Goal: Ask a question

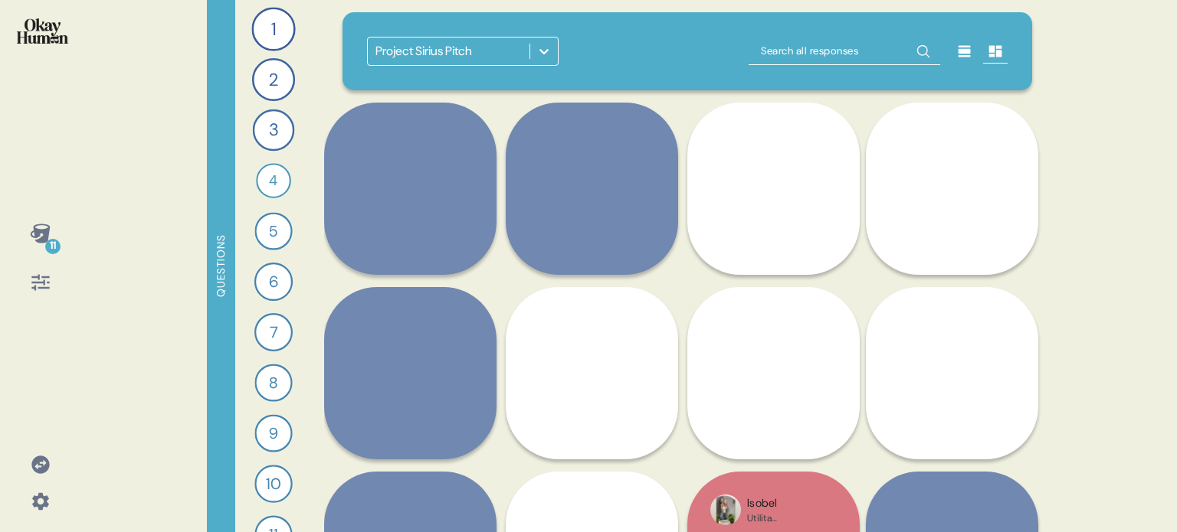
click at [31, 470] on icon at bounding box center [40, 464] width 21 height 21
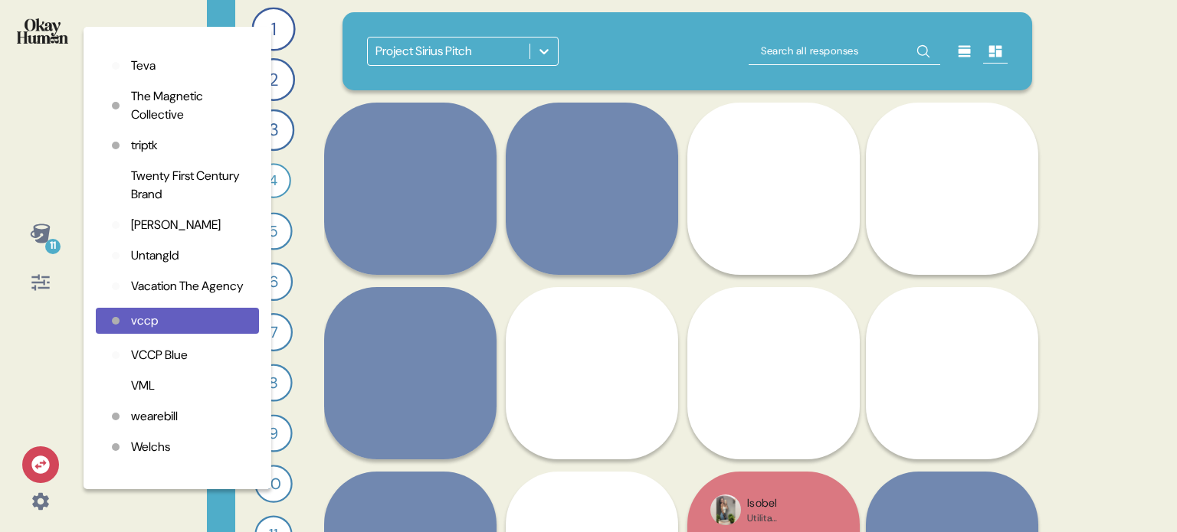
scroll to position [4182, 0]
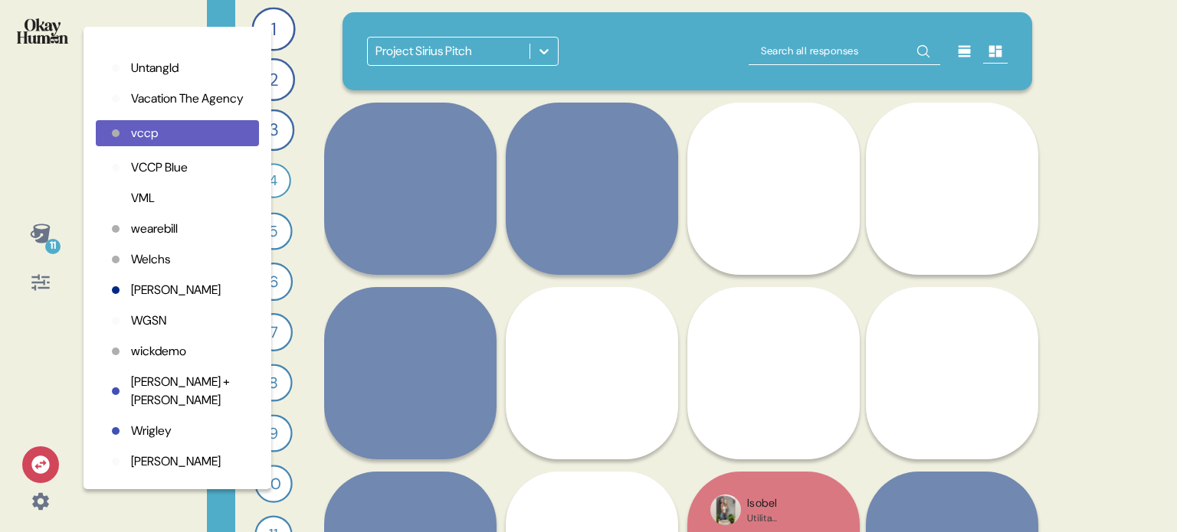
click at [156, 44] on div "Organizations 2k Adidas AMV Anomaly Baby Brezza Banana Republic [PERSON_NAME] B…" at bounding box center [177, 258] width 188 height 463
click at [155, 59] on p "Untangld" at bounding box center [154, 68] width 47 height 18
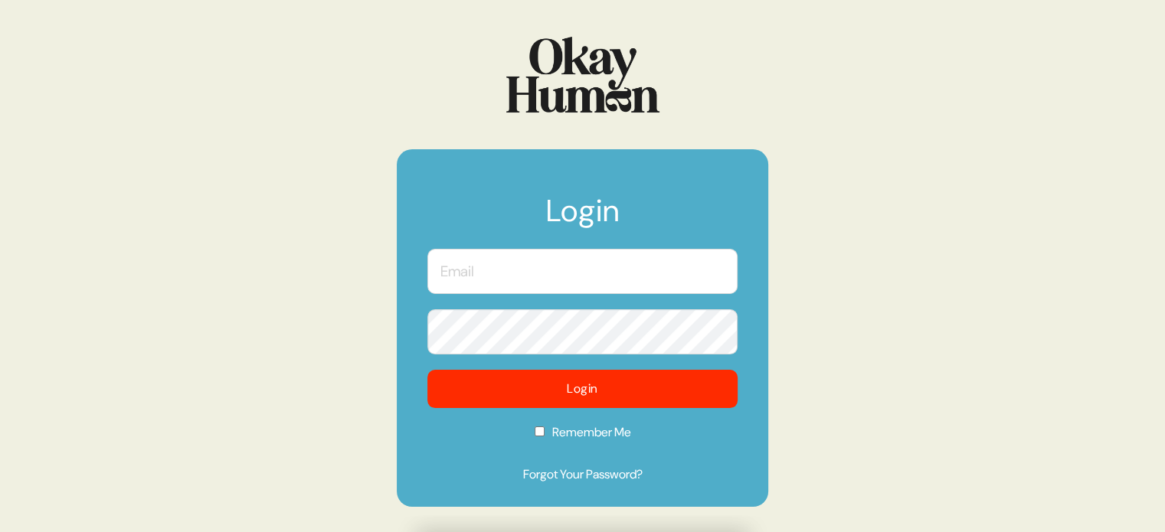
click at [587, 257] on input "text" at bounding box center [582, 271] width 310 height 45
click at [0, 532] on com-1password-button at bounding box center [0, 532] width 0 height 0
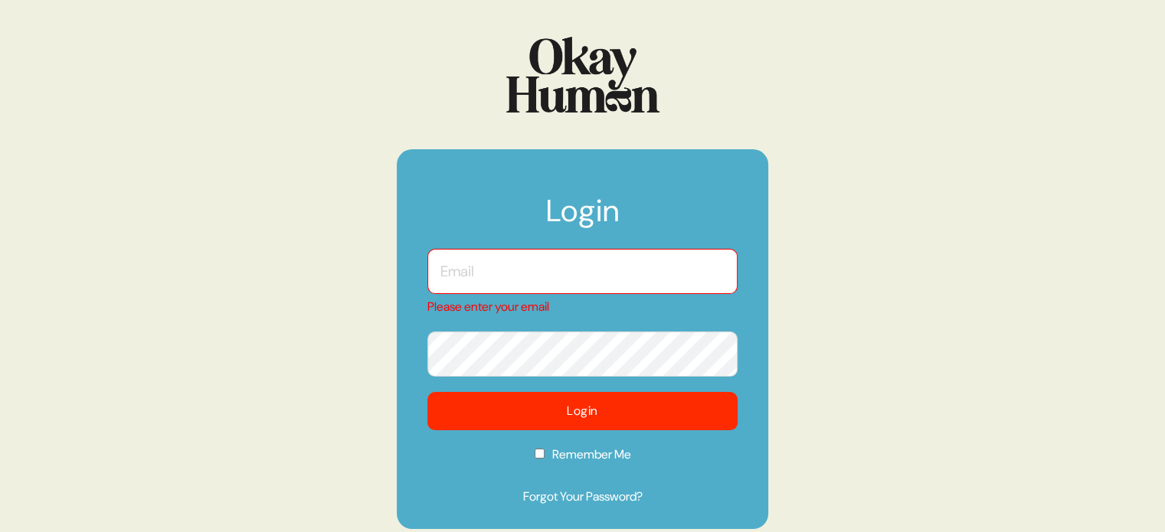
click at [638, 266] on input "text" at bounding box center [582, 271] width 310 height 45
type input "kara@sympler.co"
checkbox input "true"
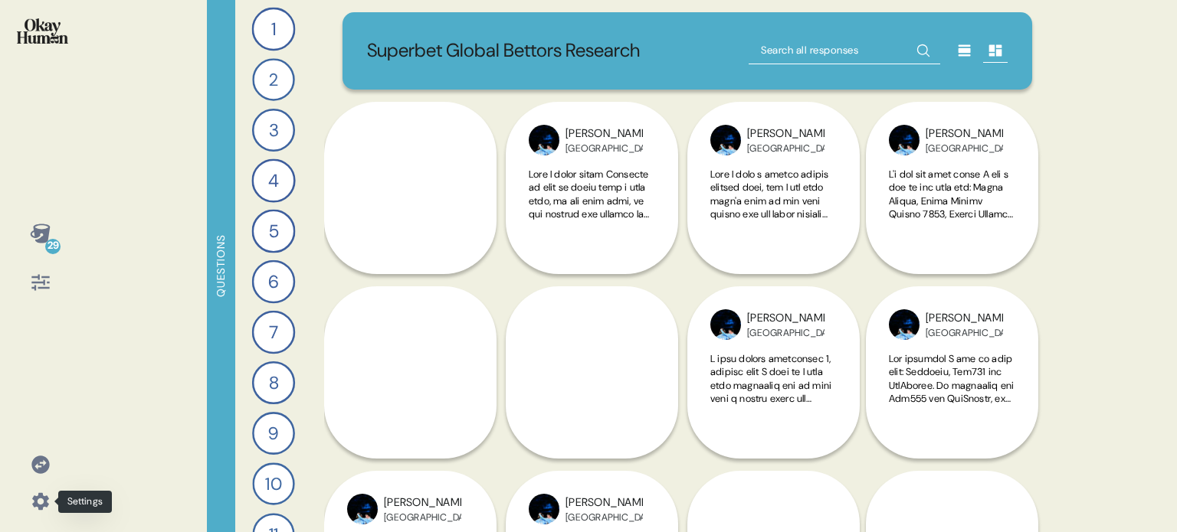
click at [44, 502] on icon at bounding box center [40, 501] width 17 height 17
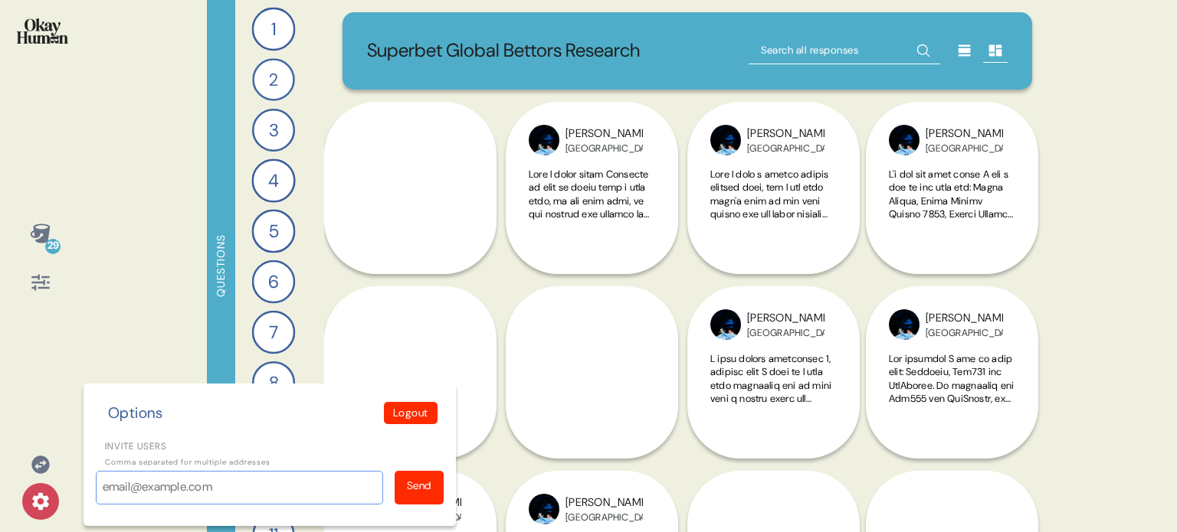
click at [165, 494] on input "Invite users" at bounding box center [239, 488] width 287 height 34
paste input "lish.kennedy@superbet.com"
type input "lish.kennedy@superbet.com"
click at [418, 489] on div "Send" at bounding box center [419, 486] width 25 height 16
